Goal: Task Accomplishment & Management: Use online tool/utility

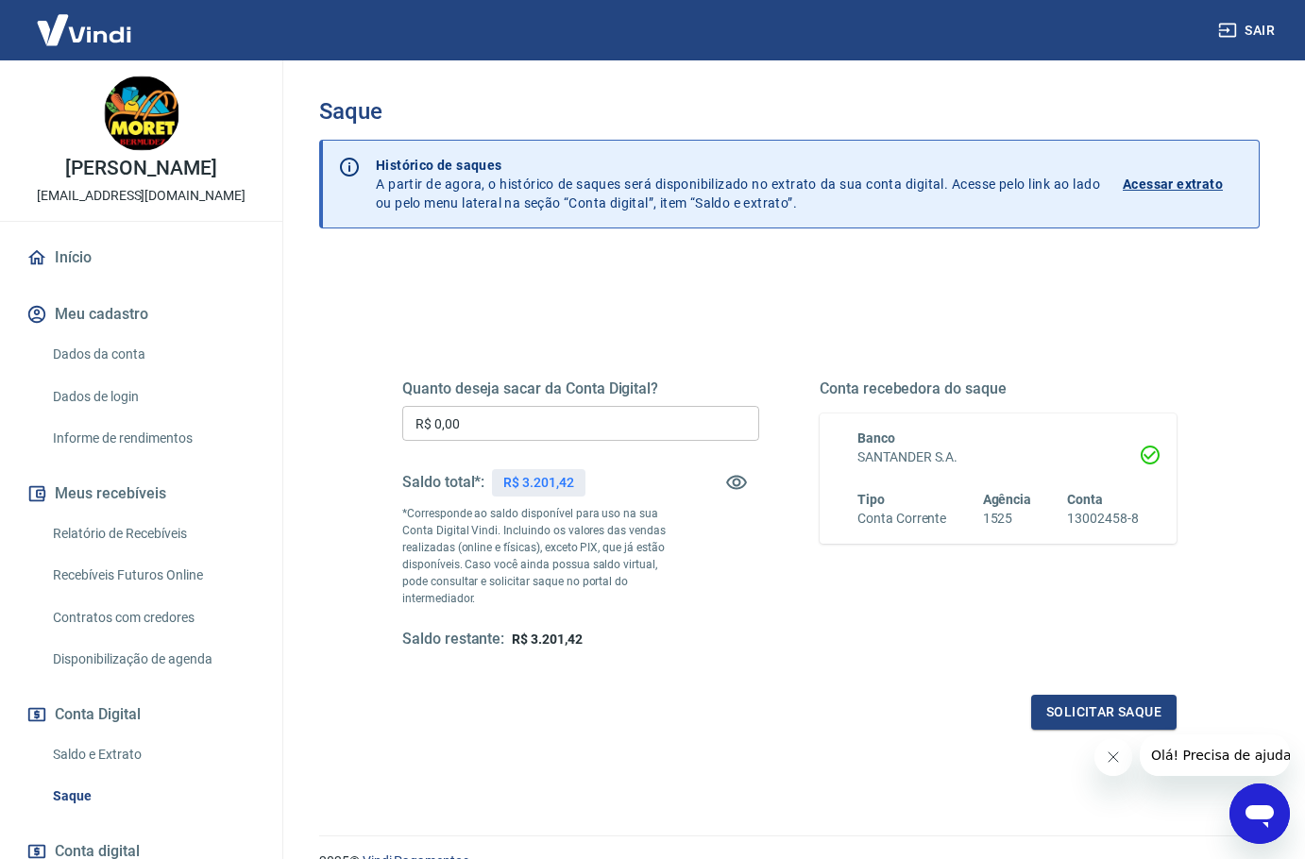
click at [533, 423] on input "R$ 0,00" at bounding box center [580, 423] width 357 height 35
type input "R$ 3.201,42"
click at [1069, 703] on button "Solicitar saque" at bounding box center [1103, 712] width 145 height 35
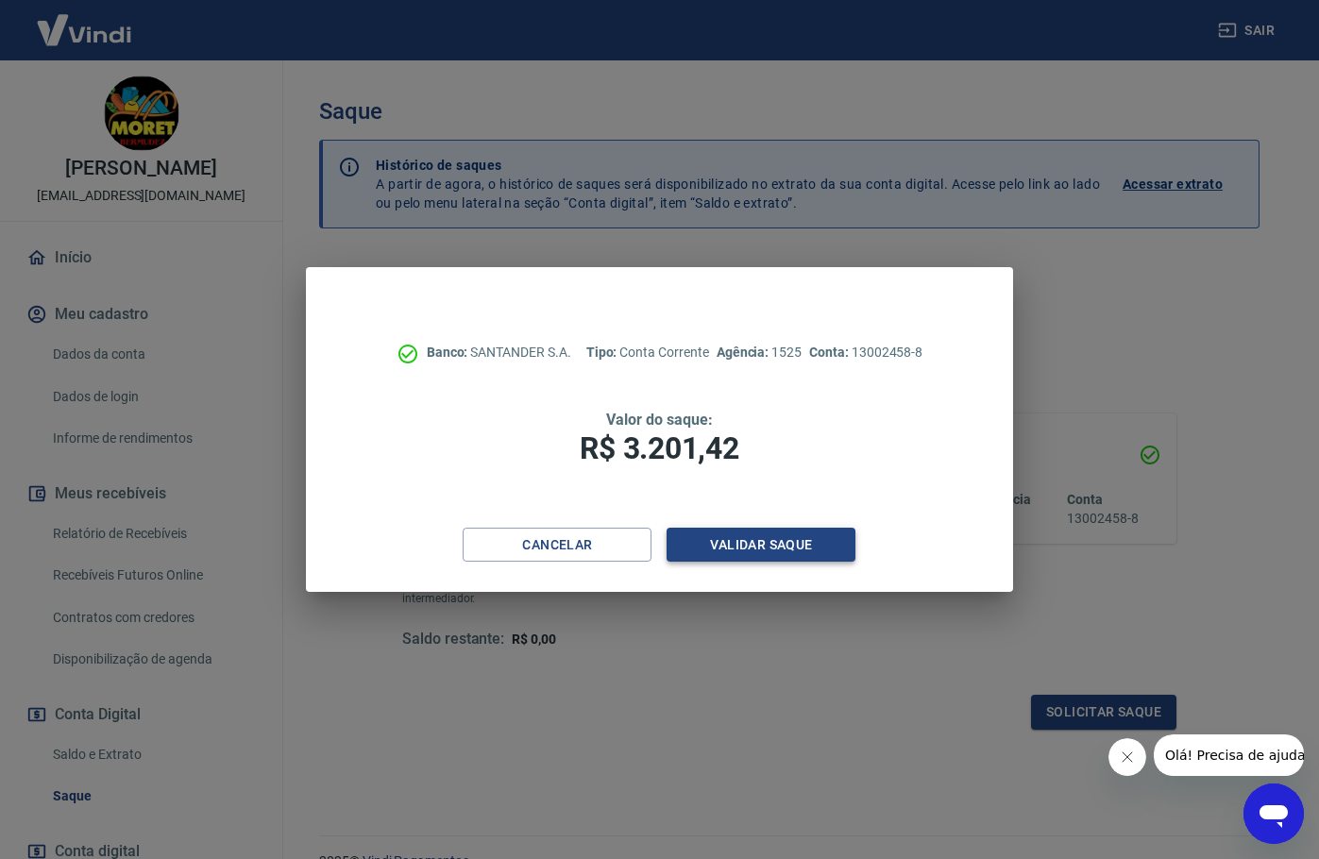
click at [771, 551] on button "Validar saque" at bounding box center [761, 545] width 189 height 35
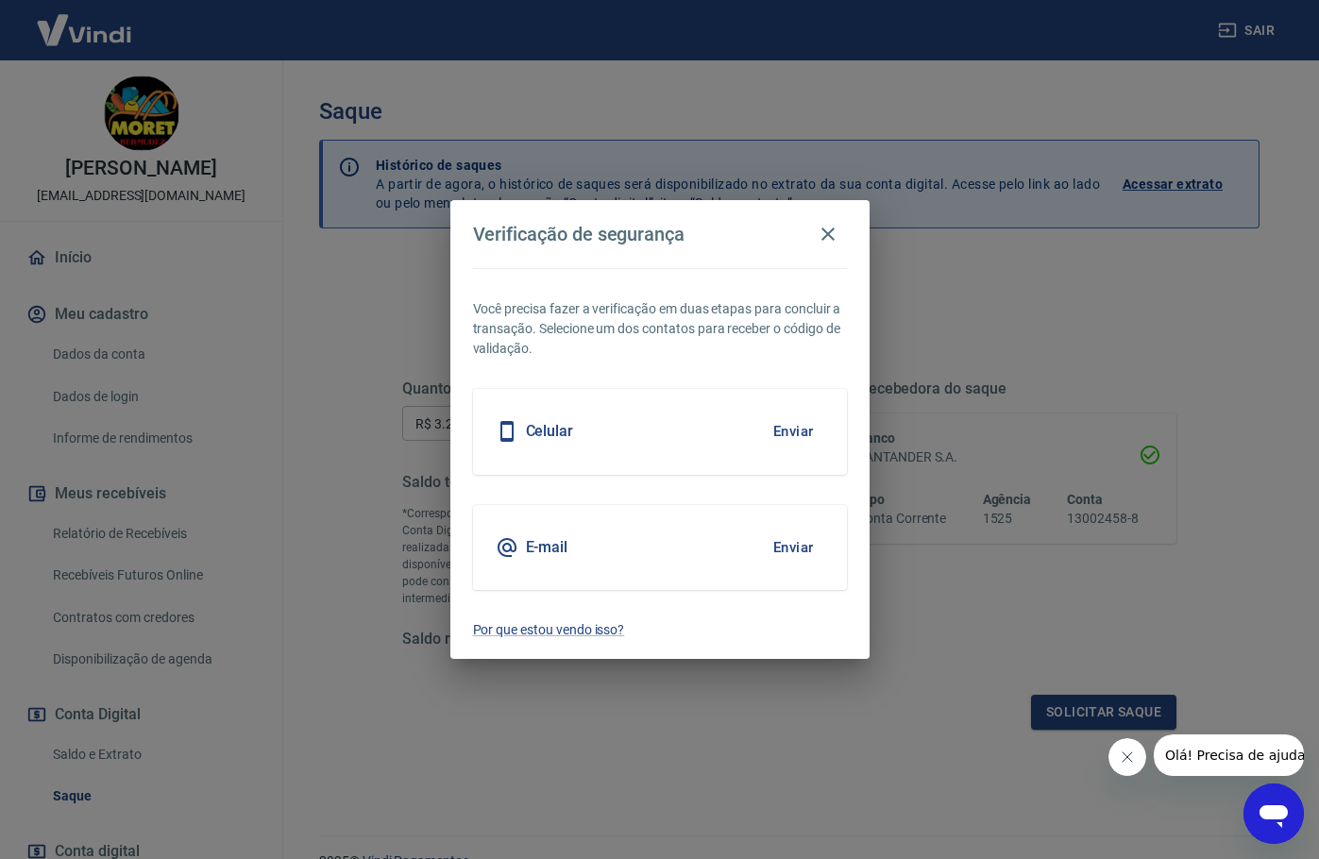
click at [788, 547] on button "Enviar" at bounding box center [793, 548] width 61 height 40
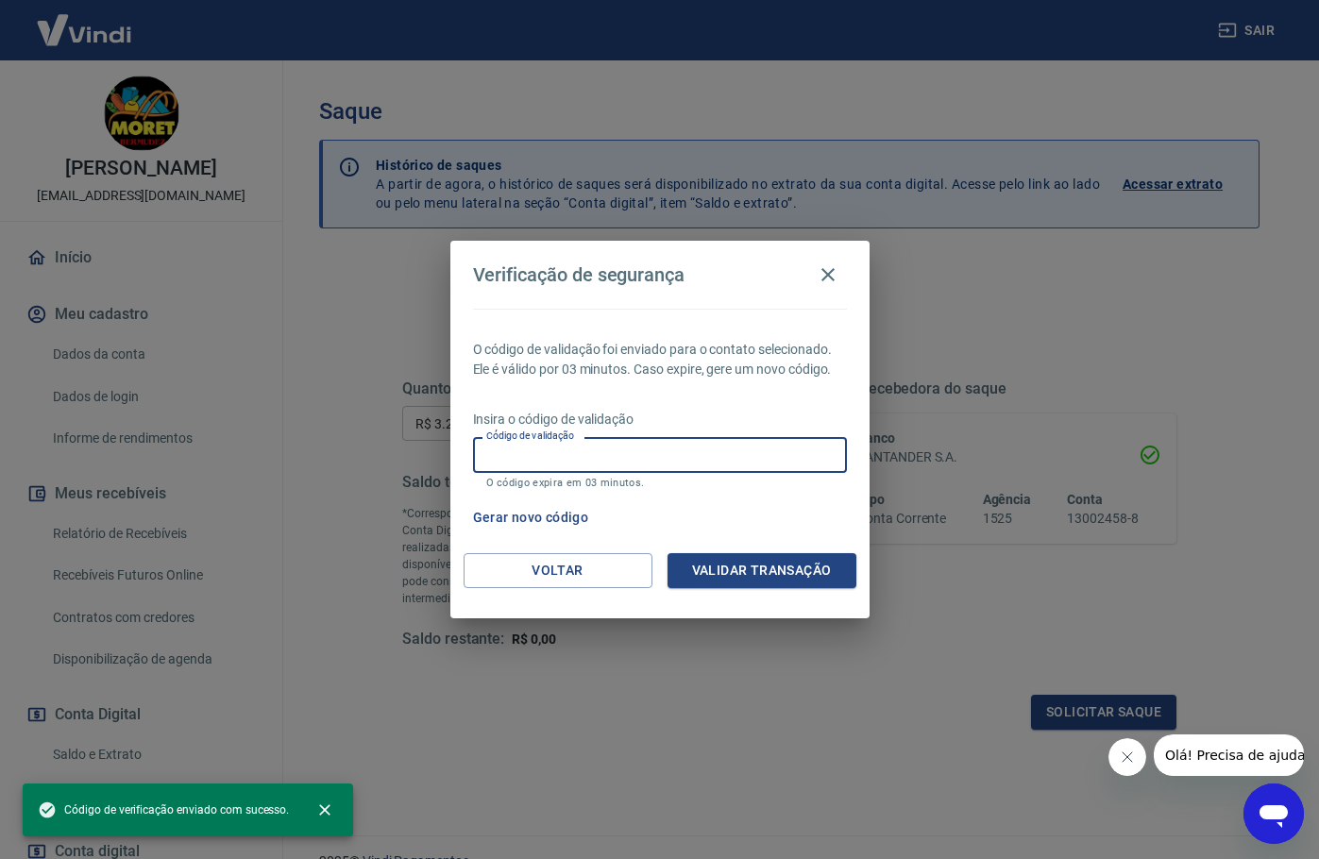
click at [657, 448] on input "Código de validação" at bounding box center [660, 454] width 374 height 35
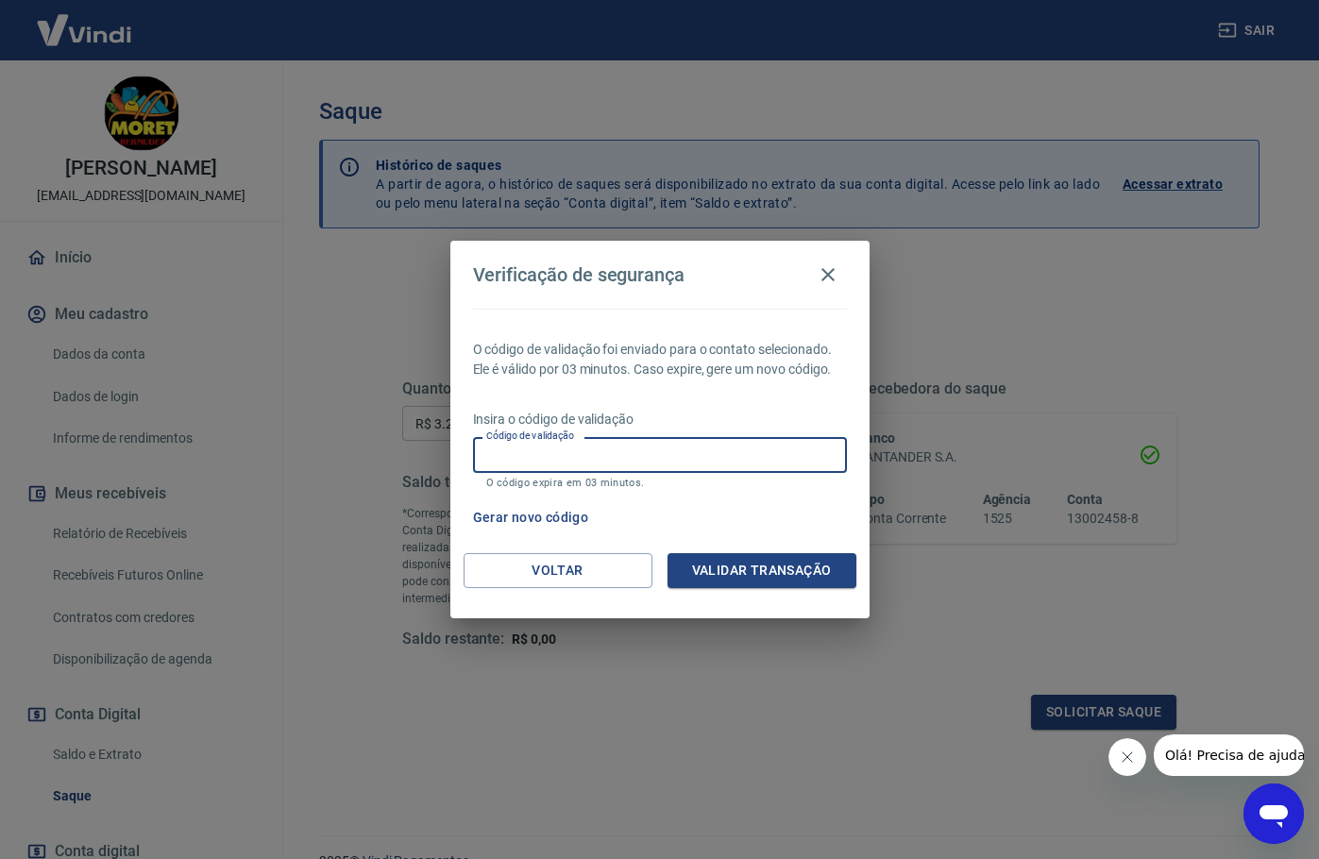
paste input "597884"
type input "597884"
click at [764, 563] on button "Validar transação" at bounding box center [762, 570] width 189 height 35
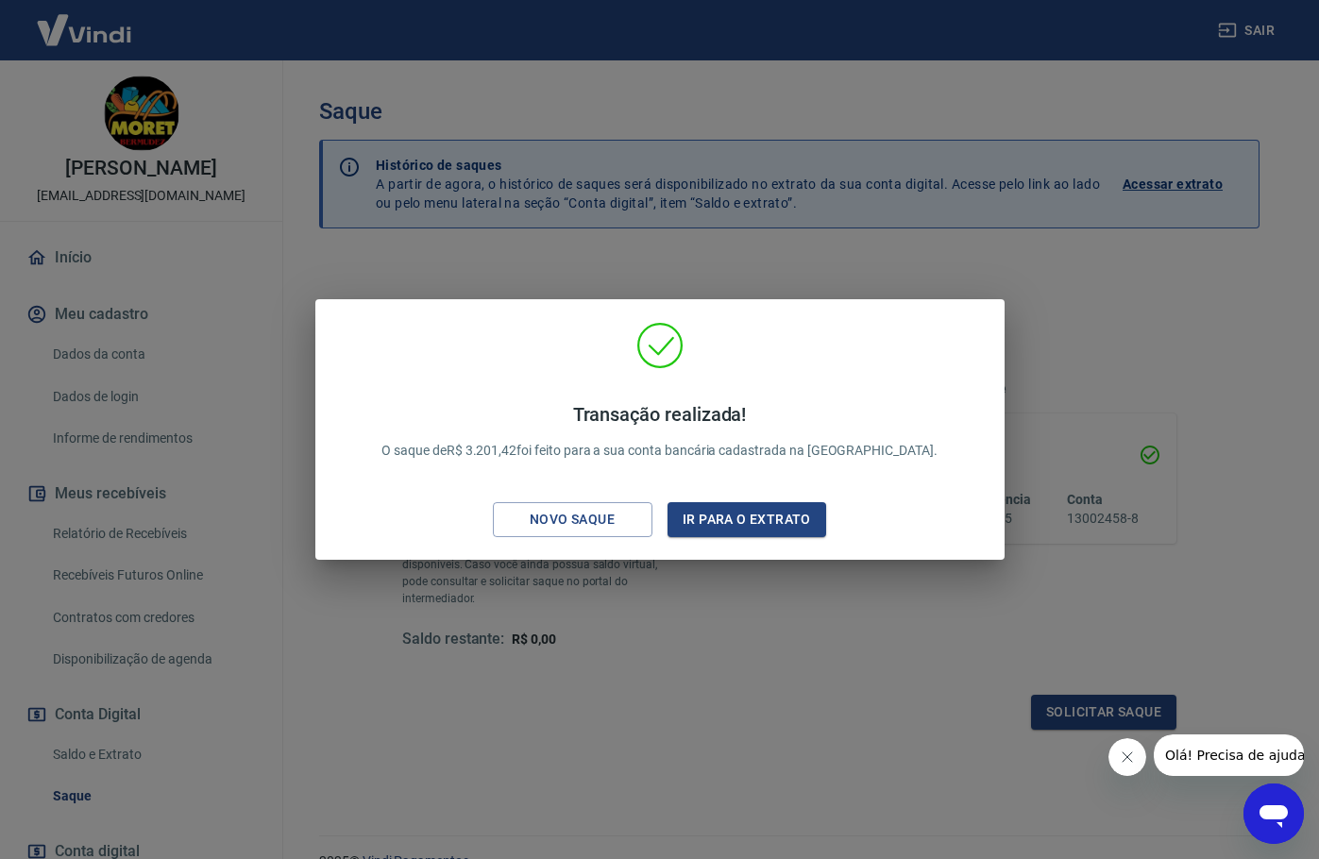
click at [1076, 304] on div "Transação realizada! O saque de R$ 3.201,42 foi feito para a sua conta bancária…" at bounding box center [659, 429] width 1319 height 859
